Goal: Task Accomplishment & Management: Use online tool/utility

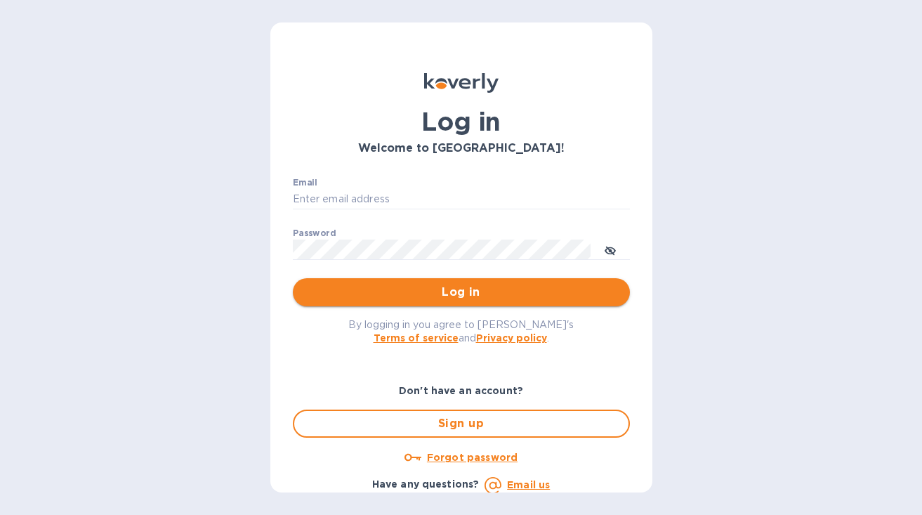
type input "[PERSON_NAME][EMAIL_ADDRESS][DOMAIN_NAME]"
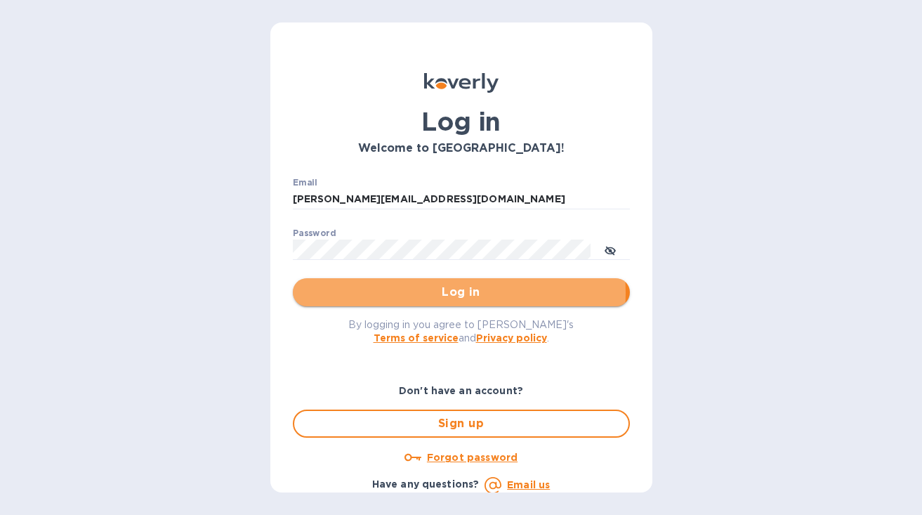
click at [455, 293] on span "Log in" at bounding box center [461, 292] width 315 height 17
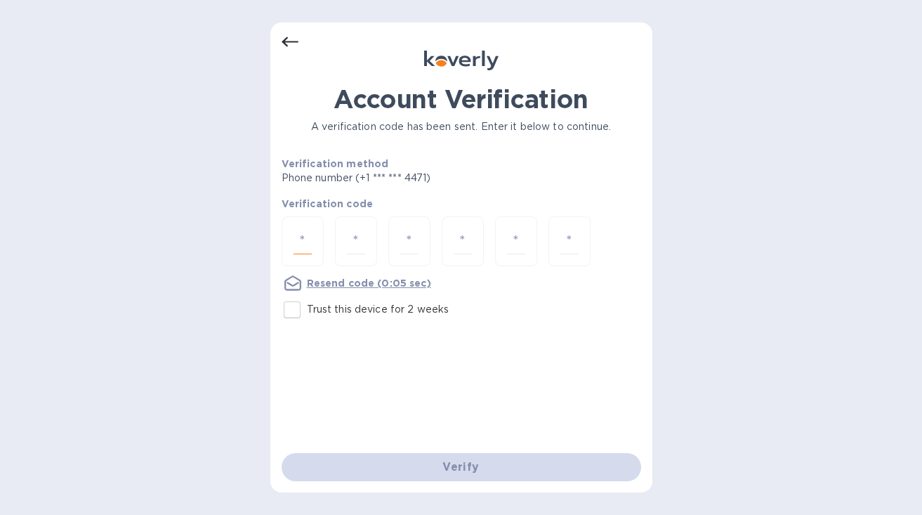
click at [298, 246] on input "number" at bounding box center [302, 241] width 18 height 26
type input "2"
type input "7"
type input "2"
type input "9"
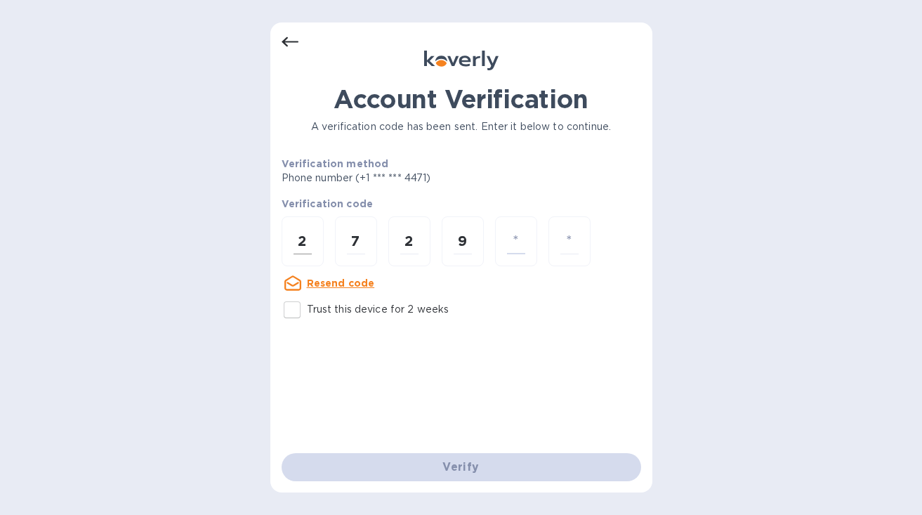
type input "1"
type input "6"
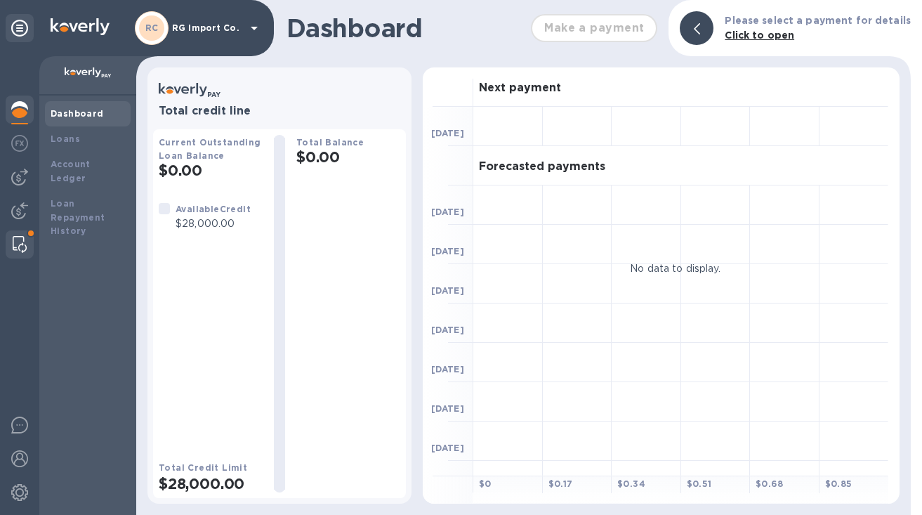
click at [20, 241] on img at bounding box center [20, 244] width 14 height 17
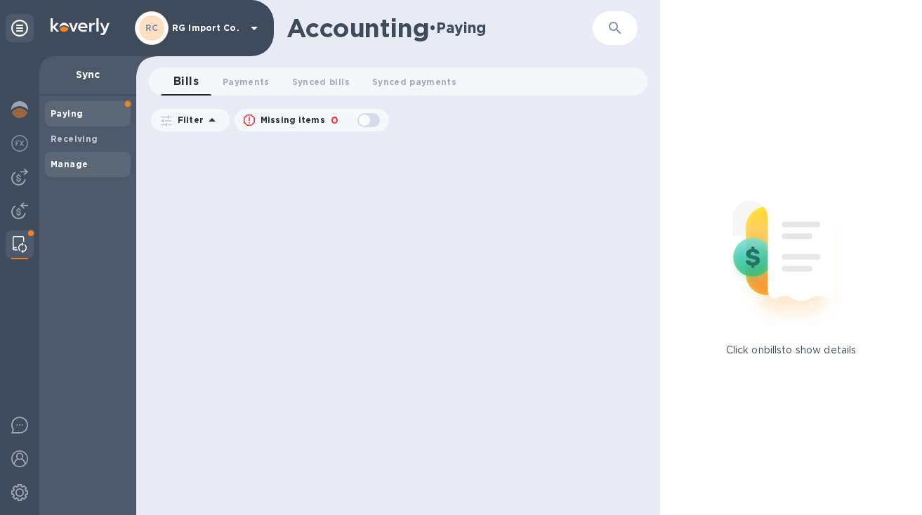
click at [74, 159] on b "Manage" at bounding box center [69, 164] width 37 height 11
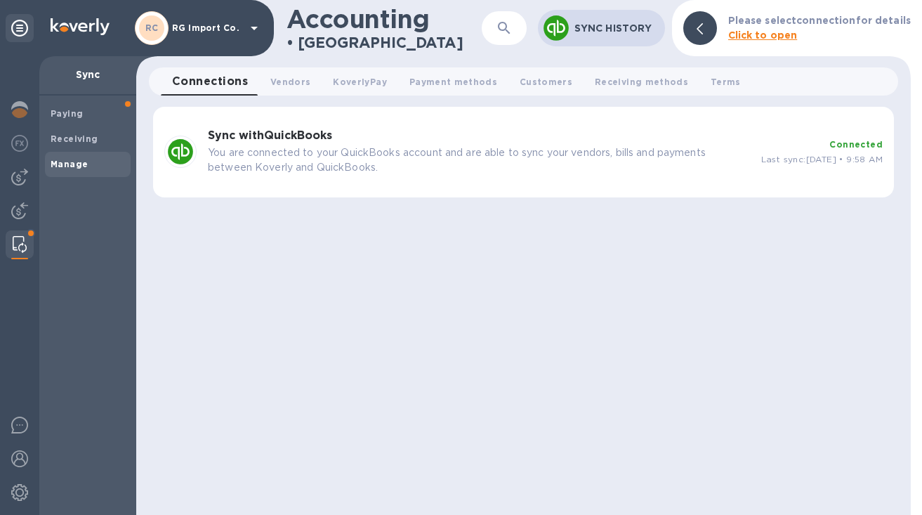
click at [284, 154] on p "You are connected to your QuickBooks account and are able to sync your vendors,…" at bounding box center [479, 159] width 542 height 29
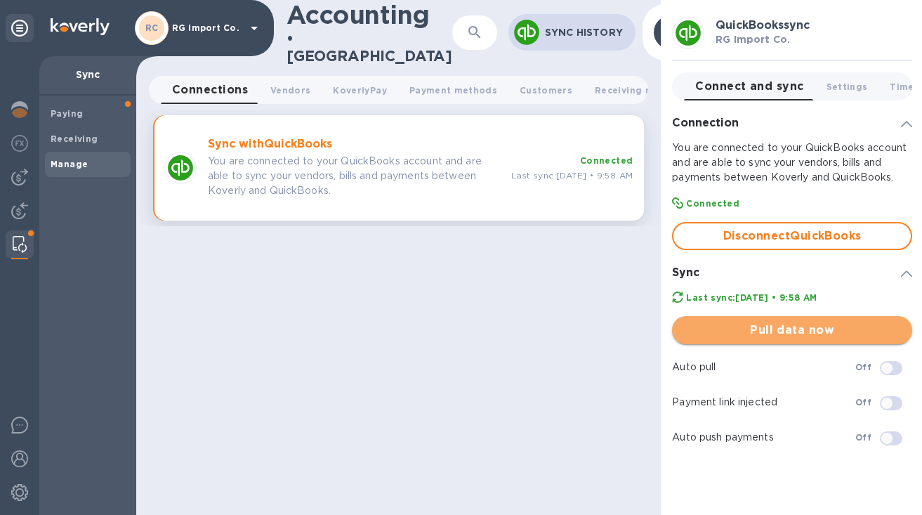
click at [725, 331] on span "Pull data now" at bounding box center [792, 330] width 218 height 17
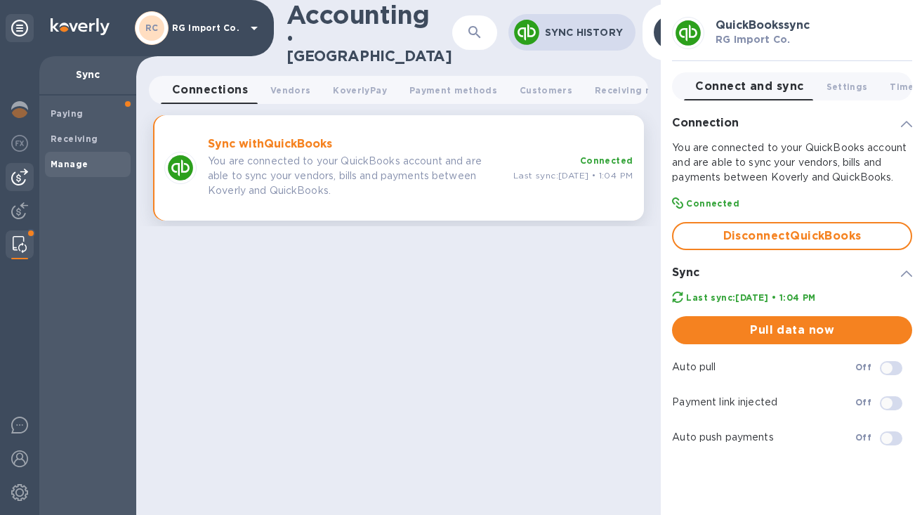
click at [20, 174] on img at bounding box center [19, 176] width 17 height 17
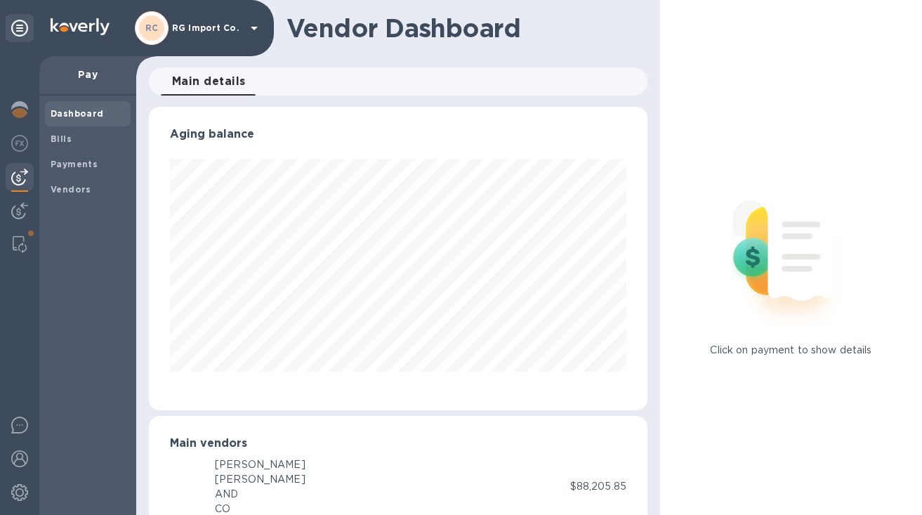
scroll to position [701759, 701569]
click at [61, 138] on b "Bills" at bounding box center [61, 138] width 21 height 11
